Goal: Task Accomplishment & Management: Use online tool/utility

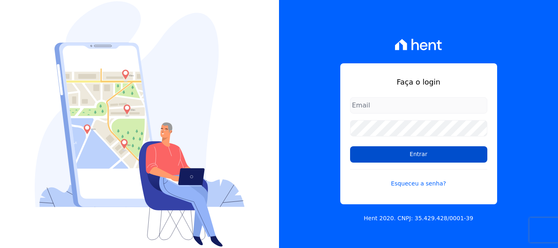
type input "cobranca@construtoralaterza.com.br"
click at [385, 154] on input "Entrar" at bounding box center [418, 154] width 137 height 16
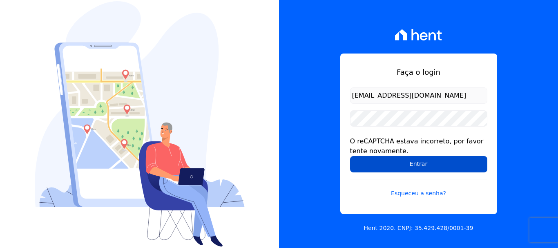
click at [388, 167] on input "Entrar" at bounding box center [418, 164] width 137 height 16
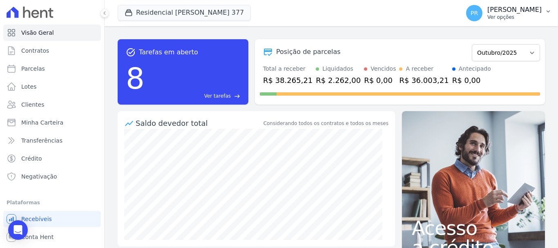
click at [506, 11] on p "[PERSON_NAME]" at bounding box center [514, 10] width 54 height 8
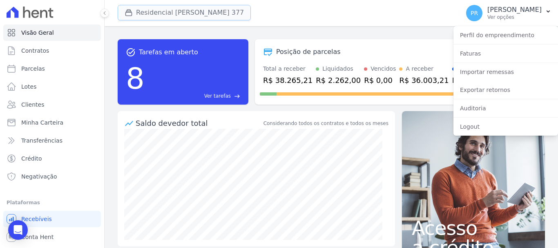
click at [160, 12] on button "Residencial Maria Da Glória 377" at bounding box center [184, 13] width 133 height 16
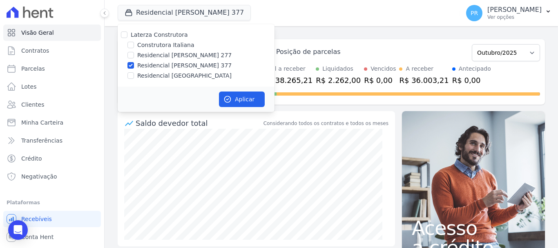
click at [146, 36] on label "Laterza Construtora" at bounding box center [159, 34] width 57 height 7
click at [127, 36] on input "Laterza Construtora" at bounding box center [124, 34] width 7 height 7
checkbox input "true"
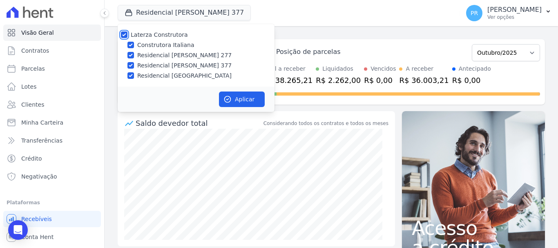
checkbox input "true"
click at [146, 36] on label "Laterza Construtora" at bounding box center [159, 34] width 57 height 7
click at [127, 36] on input "Laterza Construtora" at bounding box center [124, 34] width 7 height 7
checkbox input "false"
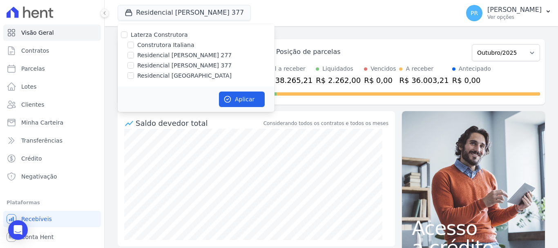
checkbox input "false"
click at [152, 46] on label "Construtora Italiana" at bounding box center [165, 45] width 57 height 9
click at [134, 46] on input "Construtora Italiana" at bounding box center [130, 45] width 7 height 7
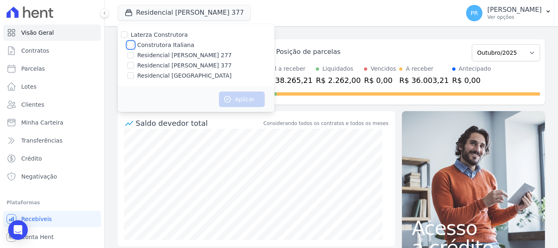
checkbox input "true"
click at [249, 100] on button "Aplicar" at bounding box center [242, 99] width 46 height 16
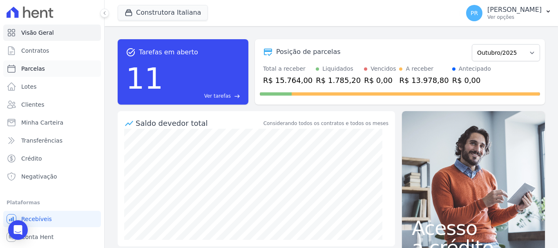
click at [39, 71] on span "Parcelas" at bounding box center [33, 69] width 24 height 8
select select
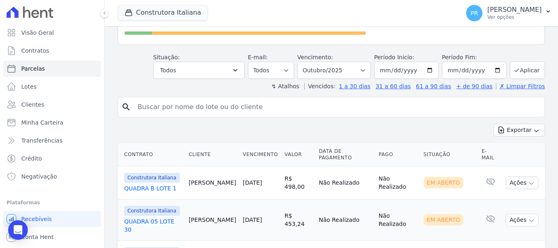
scroll to position [123, 0]
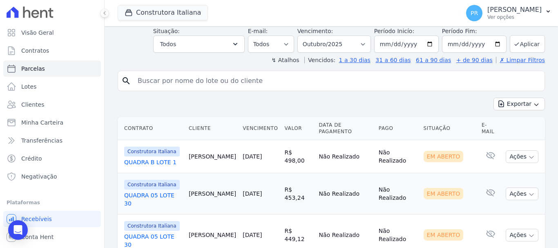
click at [230, 73] on input "search" at bounding box center [337, 81] width 408 height 16
type input "igor de freitas"
select select
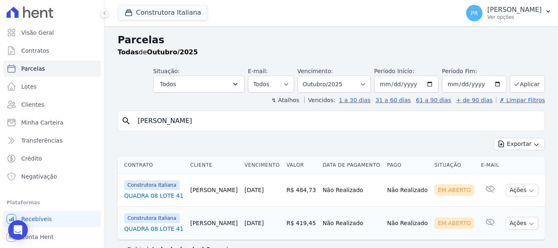
scroll to position [17, 0]
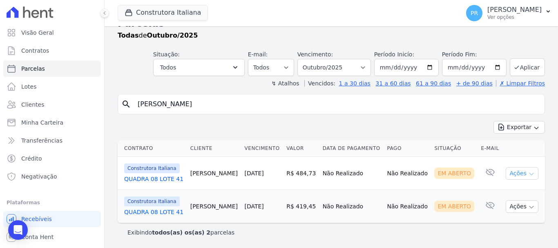
click at [530, 174] on button "Ações" at bounding box center [522, 173] width 33 height 13
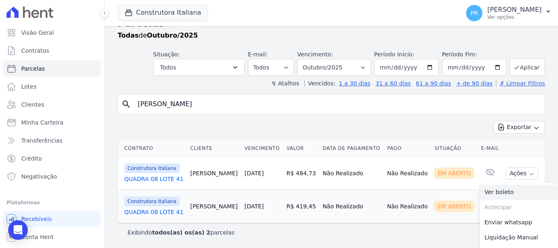
click at [505, 190] on link "Ver boleto" at bounding box center [518, 192] width 78 height 15
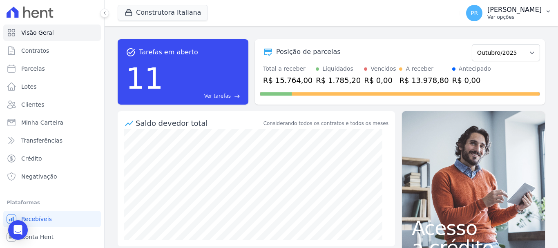
click at [535, 17] on p "Ver opções" at bounding box center [514, 17] width 54 height 7
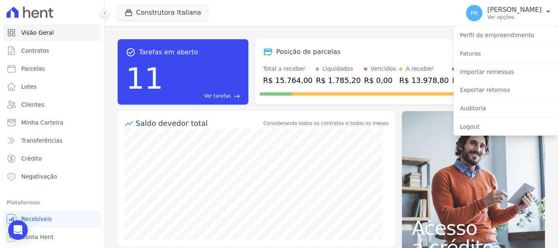
click at [248, 20] on div "Construtora Italiana Laterza Construtora Construtora Italiana Residencial Maria…" at bounding box center [287, 13] width 339 height 27
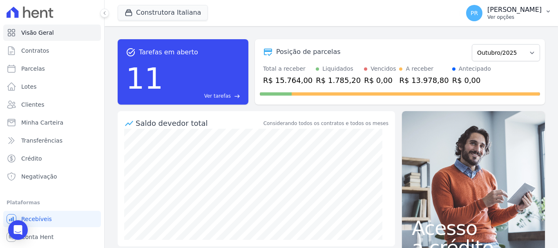
click at [482, 15] on span "PR" at bounding box center [474, 13] width 16 height 16
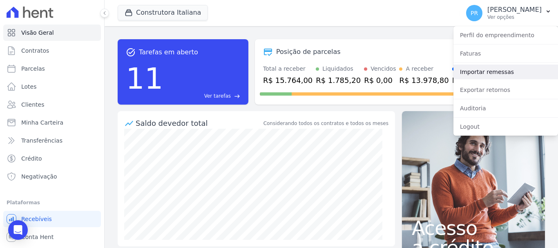
click at [481, 67] on link "Importar remessas" at bounding box center [505, 72] width 105 height 15
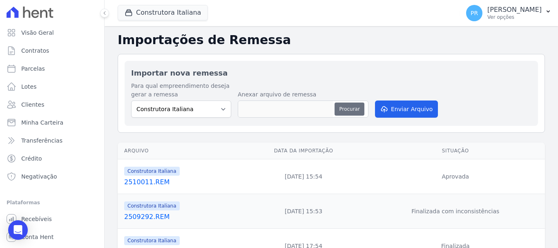
click at [342, 111] on button "Procurar" at bounding box center [349, 109] width 29 height 13
type input "2510012.REM"
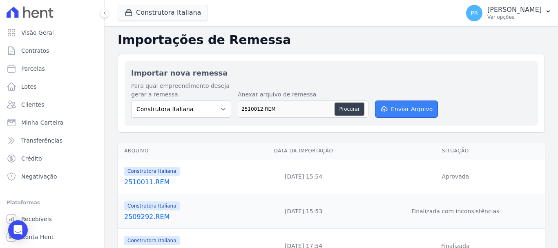
click at [398, 103] on button "Enviar Arquivo" at bounding box center [406, 108] width 63 height 17
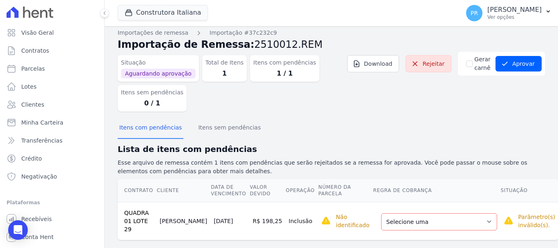
scroll to position [11, 0]
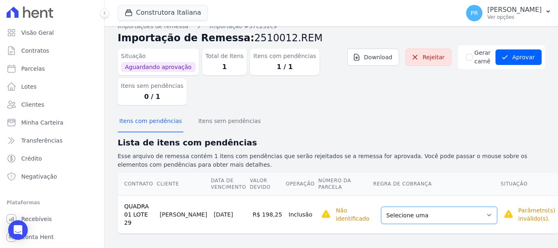
drag, startPoint x: 453, startPoint y: 215, endPoint x: 428, endPoint y: 212, distance: 25.1
click at [453, 215] on select "Selecione uma Nova Parcela Avulsa Parcela Avulsa Existente Parcela Normal (10 X…" at bounding box center [439, 215] width 116 height 17
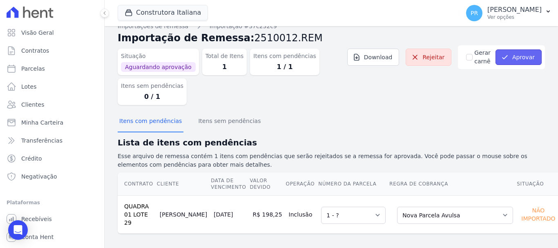
click at [517, 64] on button "Aprovar" at bounding box center [518, 57] width 46 height 16
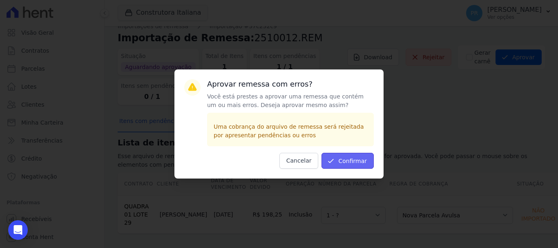
click at [353, 162] on button "Confirmar" at bounding box center [347, 161] width 52 height 16
